Goal: Task Accomplishment & Management: Use online tool/utility

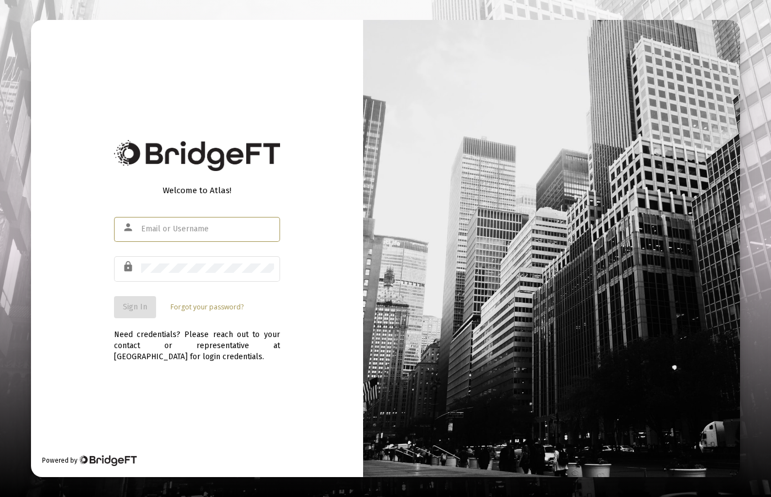
type input "[EMAIL_ADDRESS][DOMAIN_NAME]"
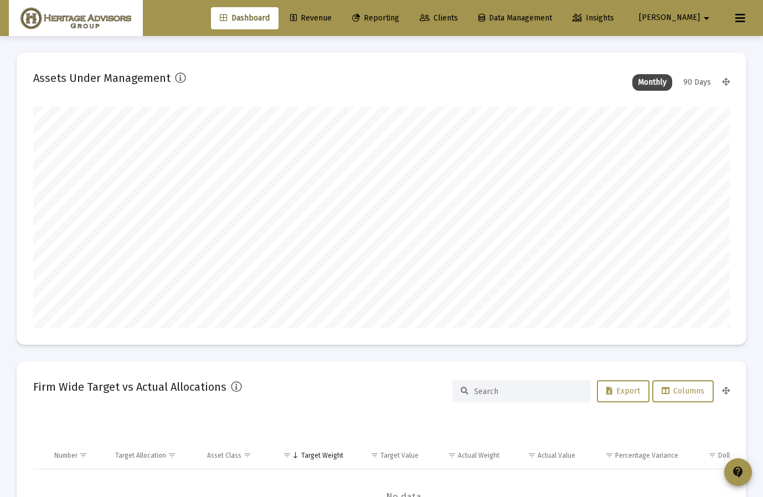
scroll to position [221, 374]
type input "[DATE]"
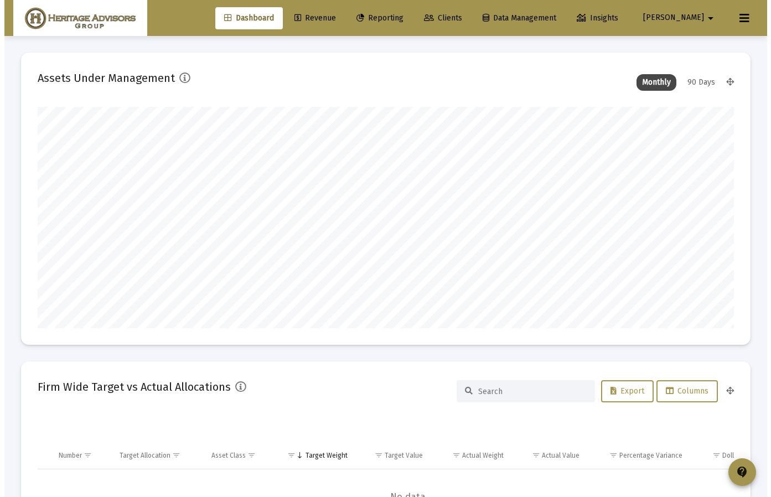
scroll to position [221, 323]
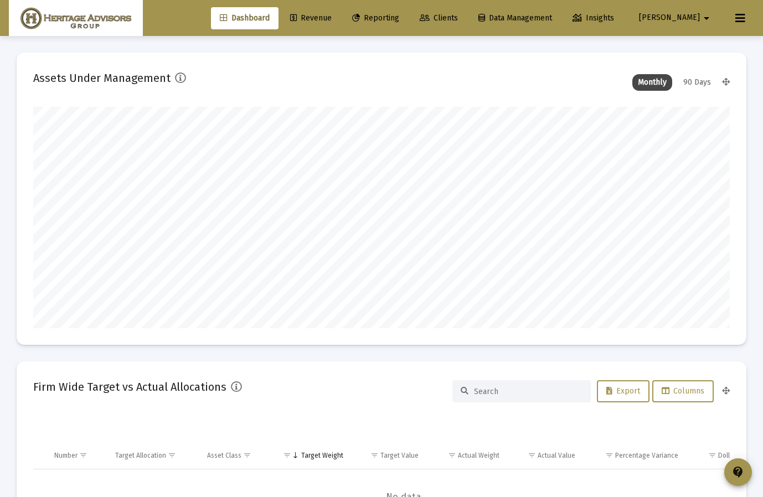
click at [399, 15] on span "Reporting" at bounding box center [375, 17] width 47 height 9
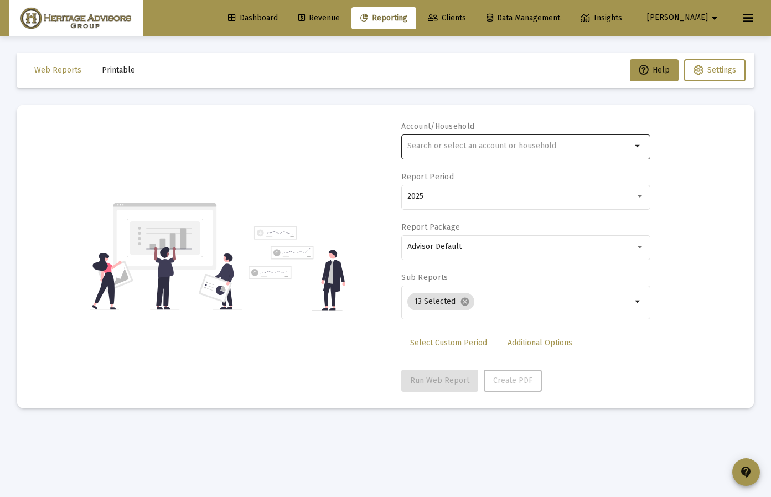
click at [509, 146] on input "text" at bounding box center [519, 146] width 224 height 9
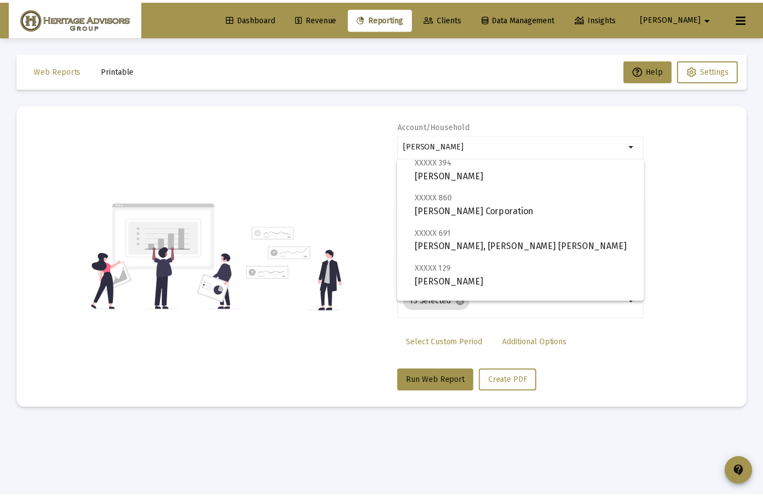
scroll to position [204, 0]
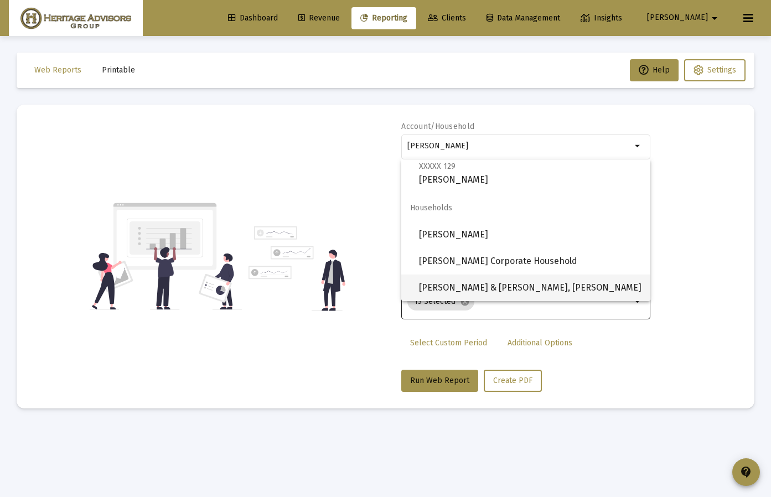
click at [510, 285] on span "[PERSON_NAME] & [PERSON_NAME], [PERSON_NAME]" at bounding box center [530, 288] width 223 height 27
type input "[PERSON_NAME] & [PERSON_NAME], [PERSON_NAME]"
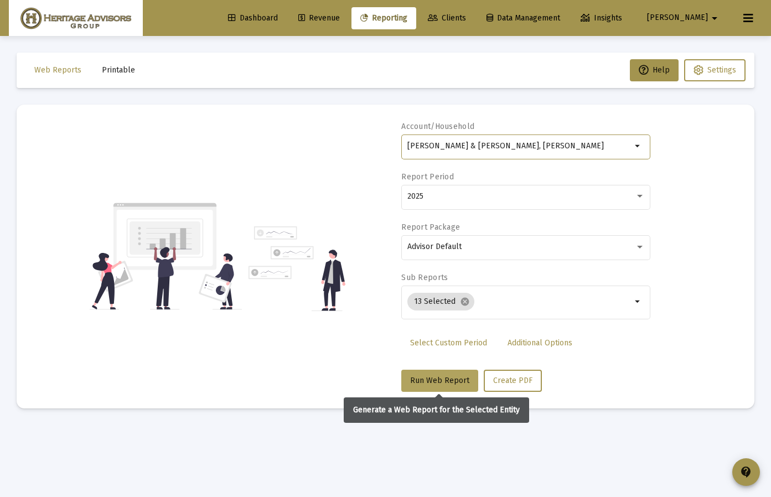
click at [447, 381] on span "Run Web Report" at bounding box center [439, 380] width 59 height 9
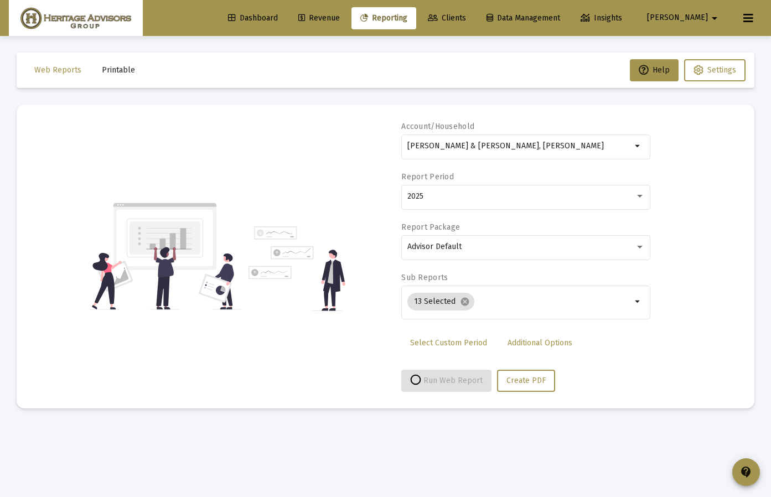
select select "View all"
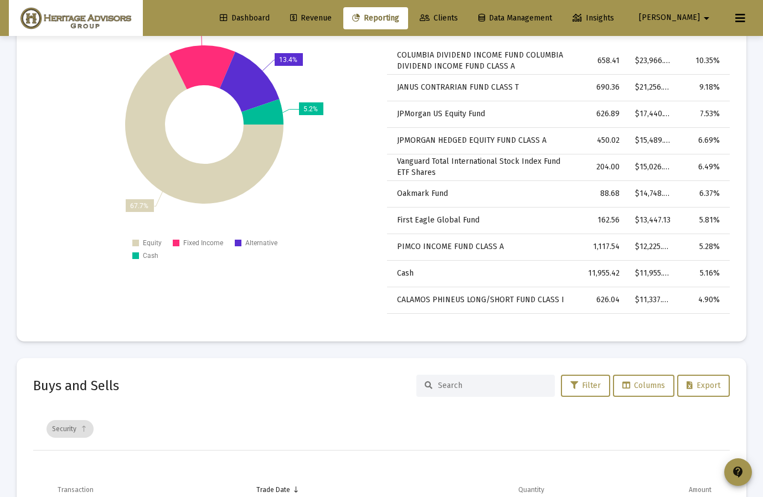
scroll to position [3134, 0]
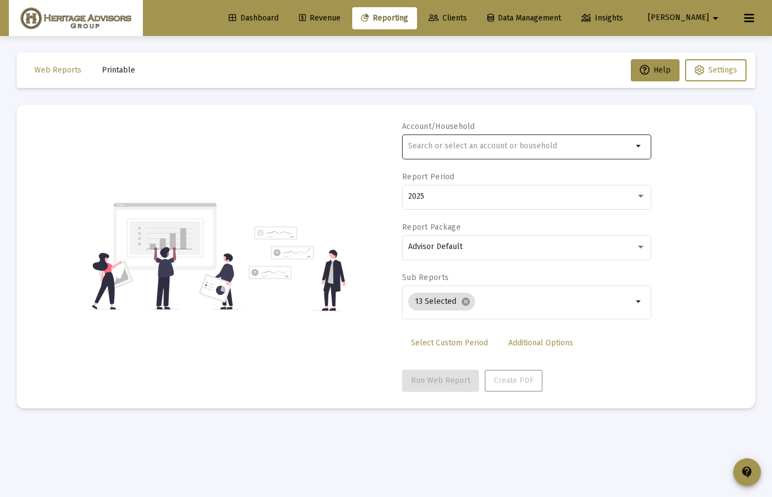
click at [437, 154] on div at bounding box center [520, 145] width 224 height 27
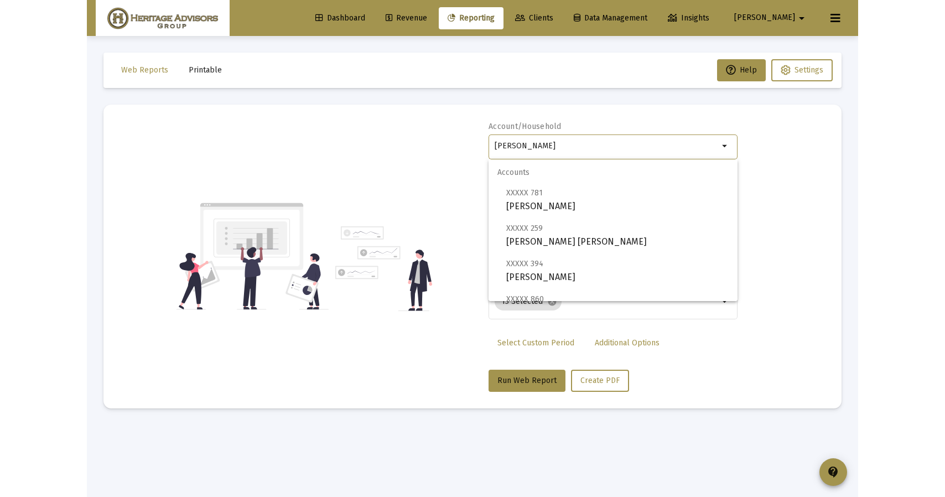
scroll to position [204, 0]
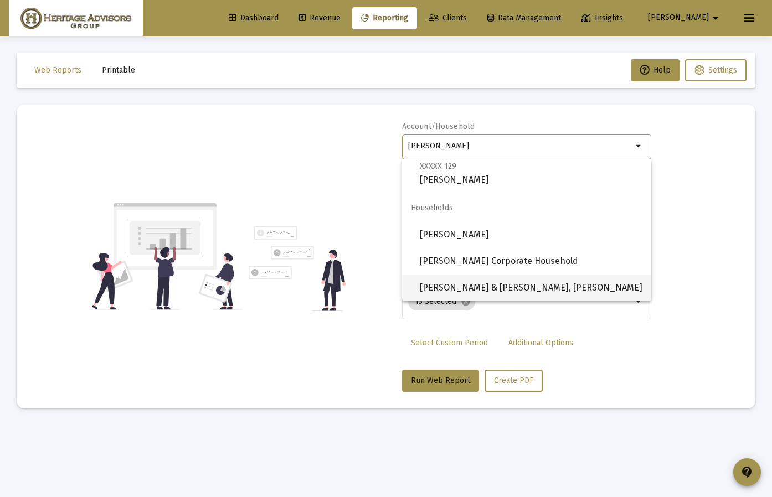
click at [492, 294] on span "[PERSON_NAME] & [PERSON_NAME], [PERSON_NAME]" at bounding box center [531, 288] width 223 height 27
type input "[PERSON_NAME] & [PERSON_NAME], [PERSON_NAME]"
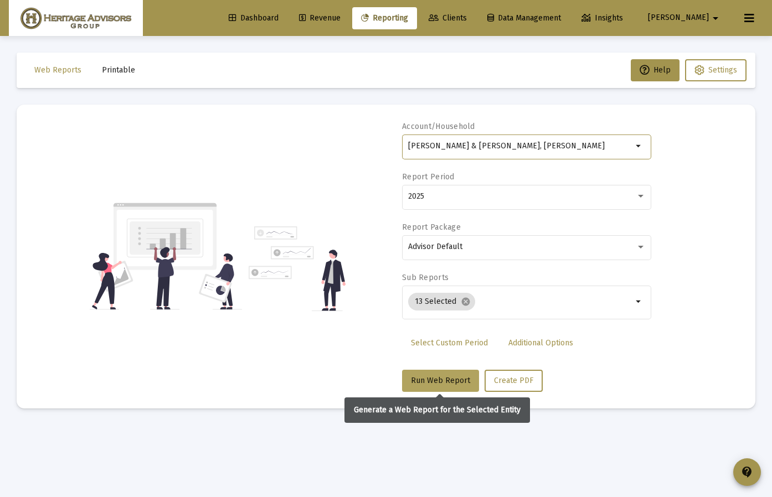
click at [445, 385] on span "Run Web Report" at bounding box center [440, 380] width 59 height 9
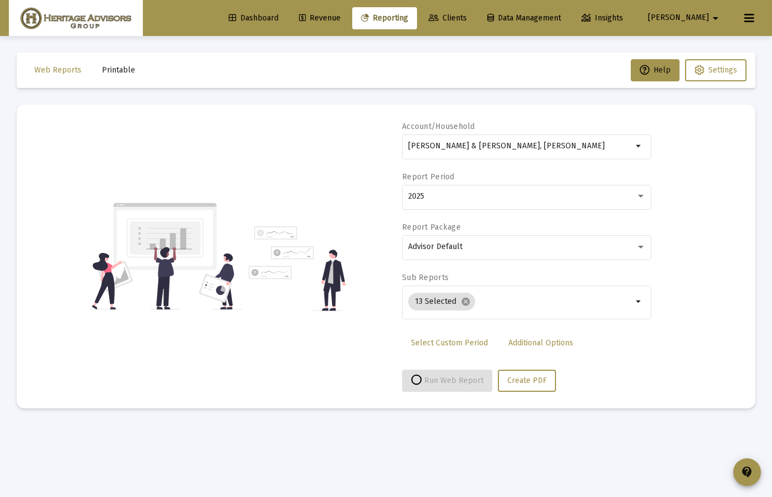
select select "View all"
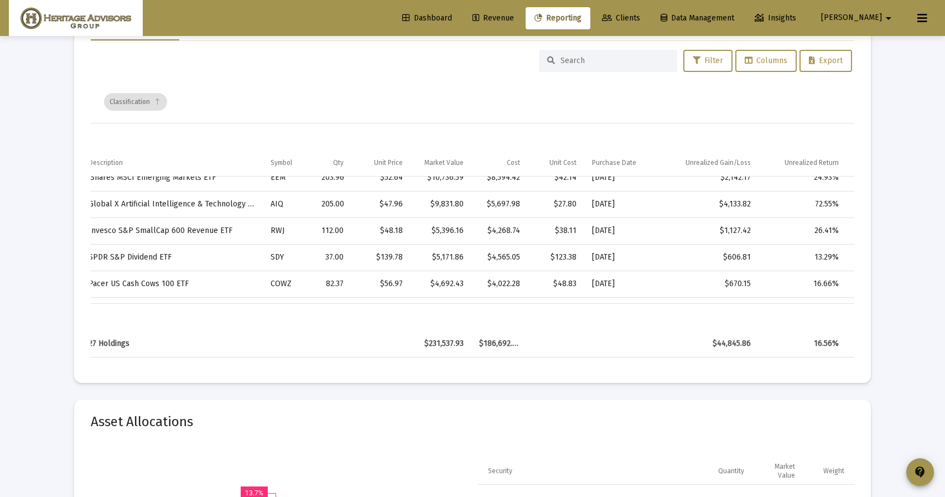
scroll to position [0, 23]
